Goal: Find contact information: Find contact information

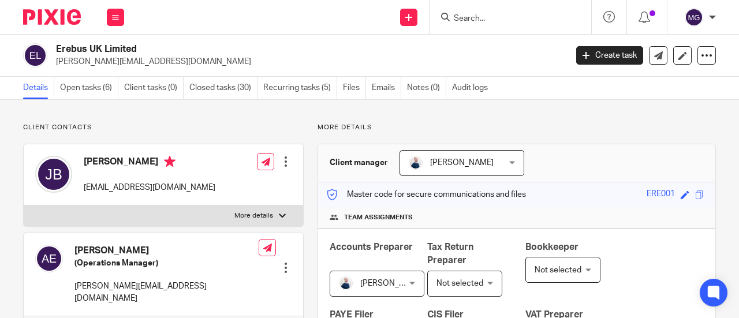
click at [480, 22] on input "Search" at bounding box center [504, 19] width 104 height 10
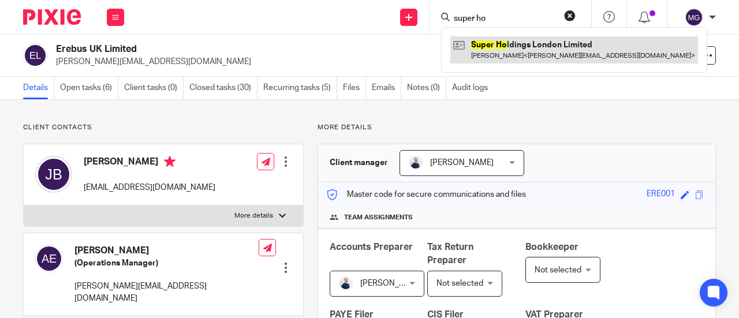
type input "super ho"
click at [515, 46] on link at bounding box center [574, 49] width 248 height 27
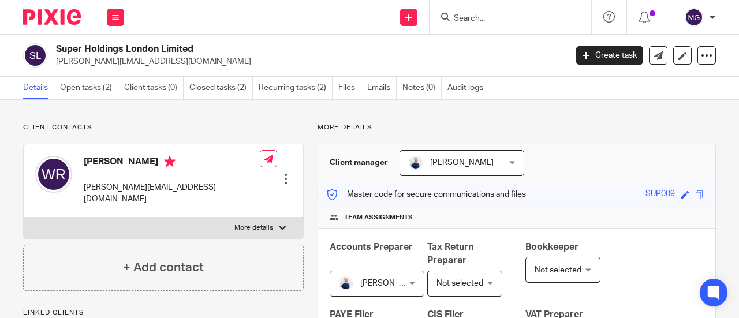
click at [278, 218] on label "More details" at bounding box center [163, 228] width 279 height 21
click at [24, 217] on input "More details" at bounding box center [23, 217] width 1 height 1
checkbox input "true"
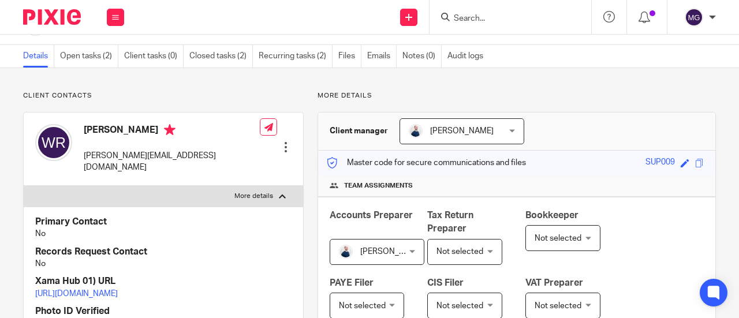
scroll to position [58, 0]
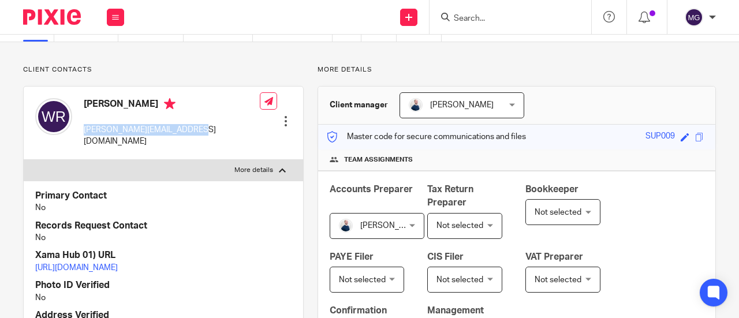
drag, startPoint x: 193, startPoint y: 131, endPoint x: 144, endPoint y: 144, distance: 50.8
click at [78, 131] on div "William Ray william@superlaundry.co.uk Edit contact Create client from contact …" at bounding box center [163, 123] width 279 height 73
copy p "[PERSON_NAME][EMAIL_ADDRESS][DOMAIN_NAME]"
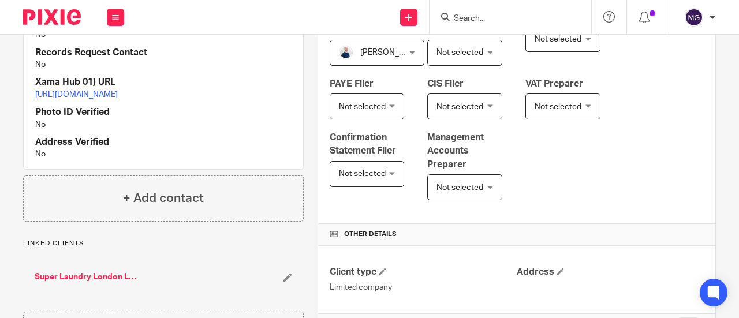
scroll to position [0, 0]
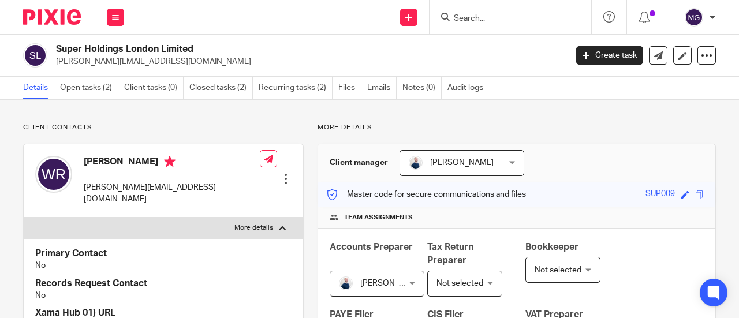
click at [495, 14] on input "Search" at bounding box center [504, 19] width 104 height 10
paste input "Double AT Housing Ltd"
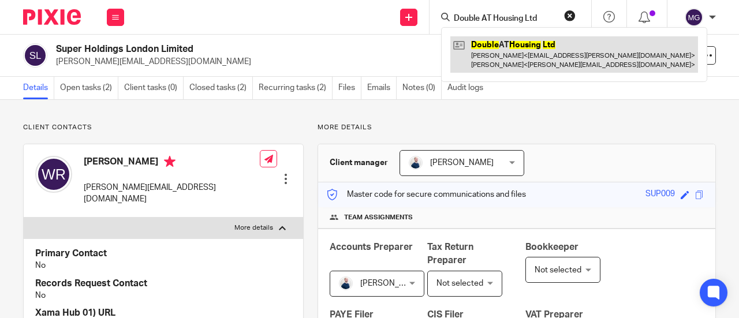
type input "Double AT Housing Ltd"
click at [490, 49] on link at bounding box center [574, 54] width 248 height 36
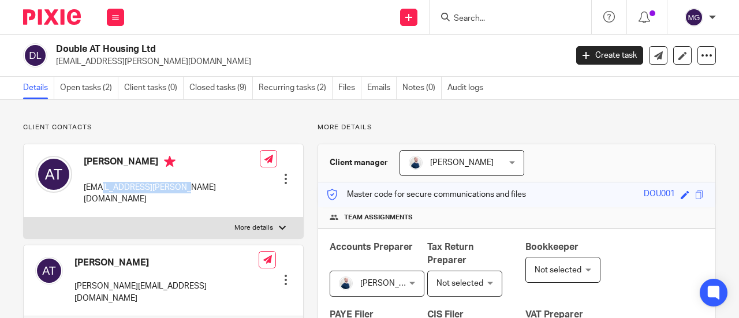
drag, startPoint x: 185, startPoint y: 186, endPoint x: 128, endPoint y: 107, distance: 97.4
click at [101, 186] on p "tommo.draper@live.co.uk" at bounding box center [172, 194] width 176 height 24
click at [274, 218] on label "More details" at bounding box center [163, 228] width 279 height 21
click at [24, 217] on input "More details" at bounding box center [23, 217] width 1 height 1
checkbox input "true"
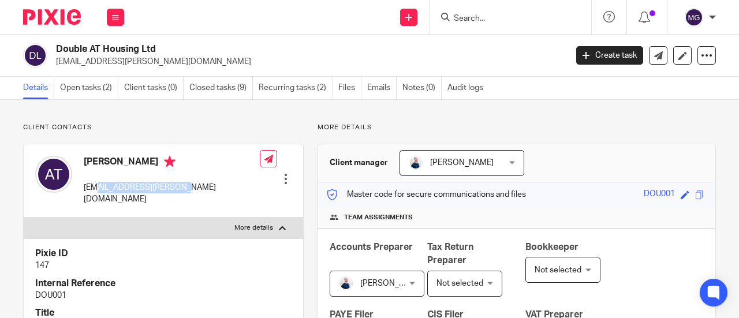
click at [162, 200] on div "Alexander Thompson tommo.draper@live.co.uk Edit contact Create client from cont…" at bounding box center [163, 180] width 279 height 73
drag, startPoint x: 181, startPoint y: 189, endPoint x: 84, endPoint y: 188, distance: 97.5
click at [84, 188] on p "tommo.draper@live.co.uk" at bounding box center [172, 194] width 176 height 24
copy p "tommo.draper@live.co.uk"
click at [480, 16] on input "Search" at bounding box center [504, 19] width 104 height 10
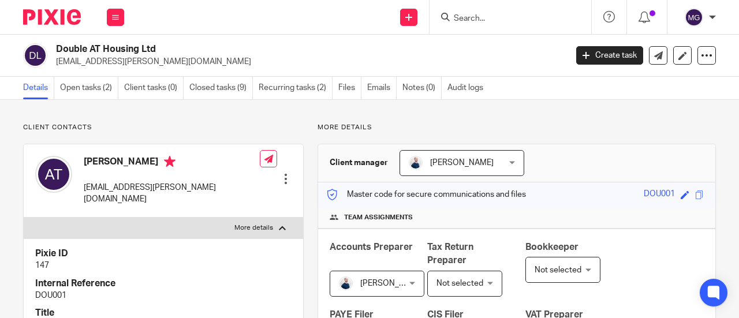
paste input "Communion Limited"
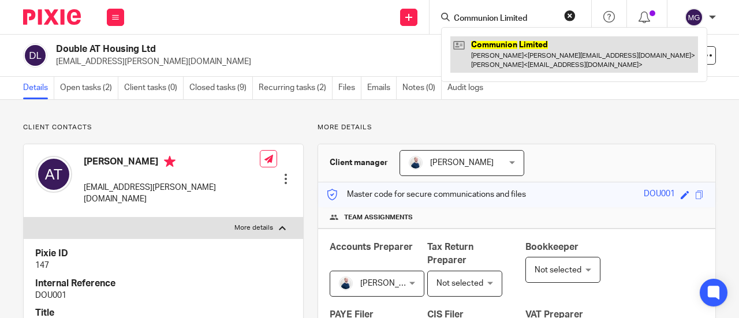
type input "Communion Limited"
click at [488, 40] on link at bounding box center [574, 54] width 248 height 36
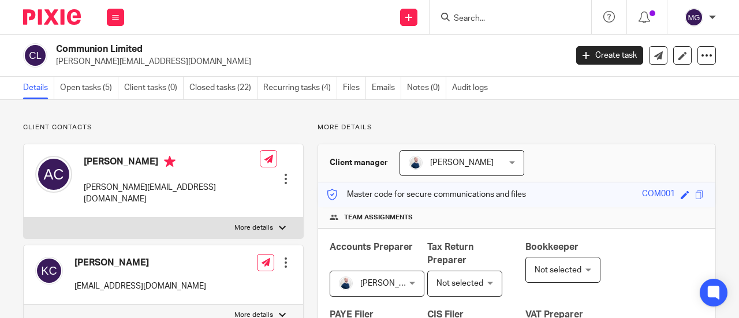
scroll to position [58, 0]
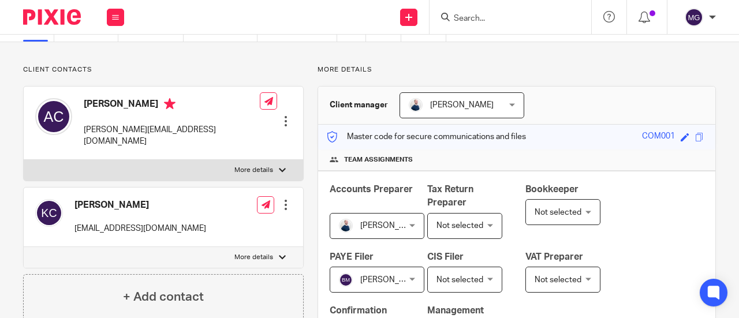
click at [279, 167] on div at bounding box center [282, 170] width 7 height 7
click at [24, 159] on input "More details" at bounding box center [23, 159] width 1 height 1
checkbox input "true"
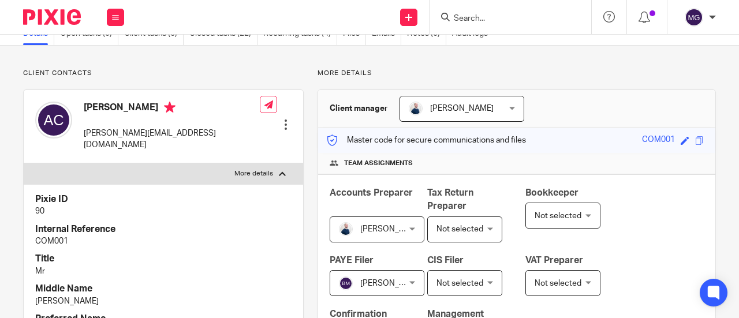
scroll to position [0, 0]
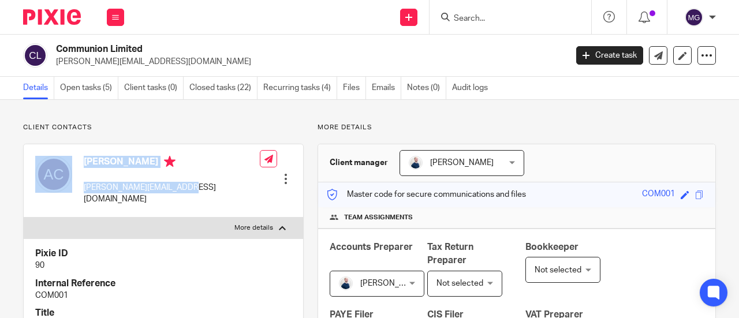
drag, startPoint x: 196, startPoint y: 188, endPoint x: 77, endPoint y: 192, distance: 119.0
click at [76, 191] on div "Alexander Coppock alex@communiondesign.com Edit contact Create client from cont…" at bounding box center [163, 180] width 279 height 73
click at [96, 199] on div "Alexander Coppock alex@communiondesign.com Edit contact Create client from cont…" at bounding box center [163, 180] width 279 height 73
drag, startPoint x: 194, startPoint y: 187, endPoint x: 82, endPoint y: 192, distance: 112.1
click at [82, 192] on div "Alexander Coppock alex@communiondesign.com Edit contact Create client from cont…" at bounding box center [163, 180] width 279 height 73
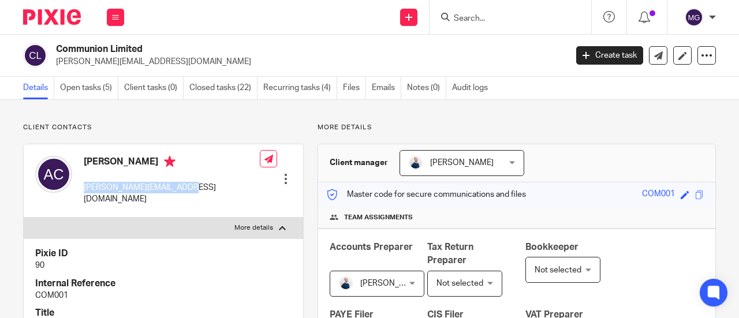
copy p "alex@communiondesign.com"
